Goal: Book appointment/travel/reservation

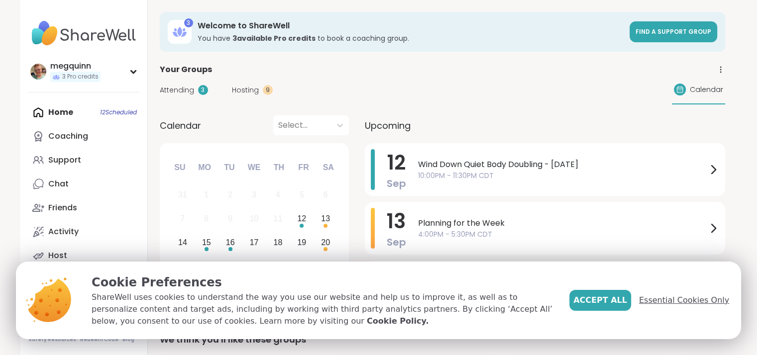
click at [668, 297] on span "Essential Cookies Only" at bounding box center [684, 301] width 90 height 12
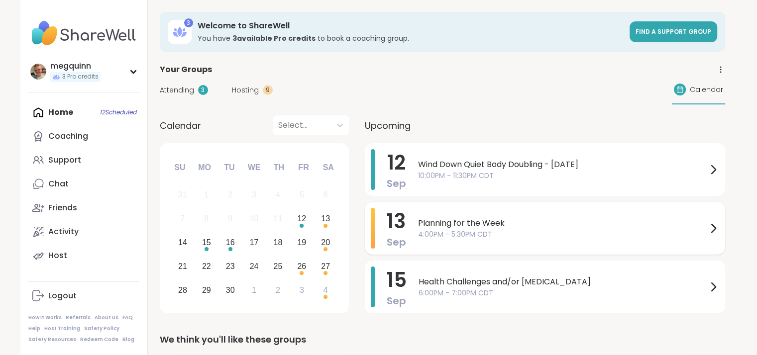
click at [704, 229] on span "4:00PM - 5:30PM CDT" at bounding box center [562, 234] width 289 height 10
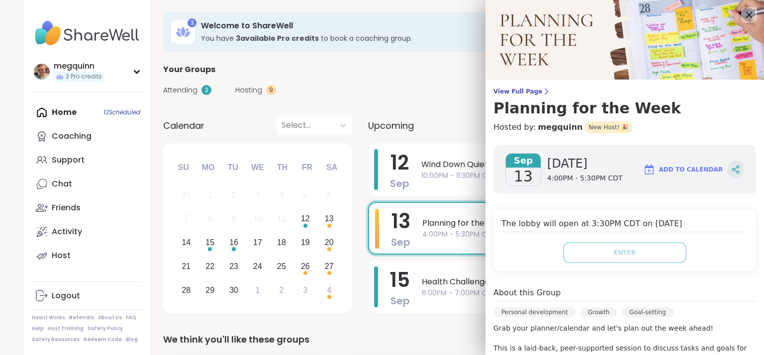
click at [732, 169] on icon at bounding box center [736, 169] width 9 height 9
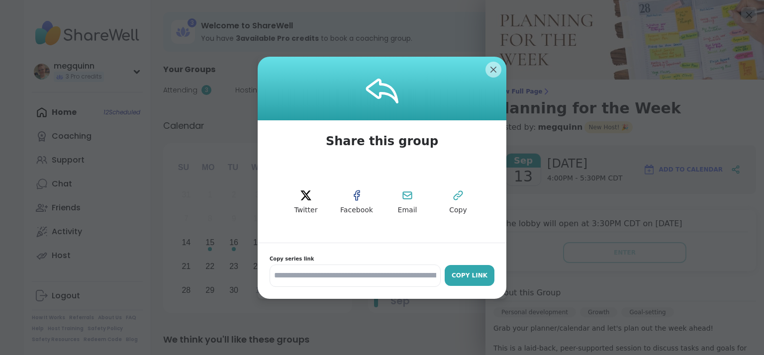
click at [460, 280] on button "Copy Link" at bounding box center [470, 275] width 50 height 21
